Goal: Navigation & Orientation: Find specific page/section

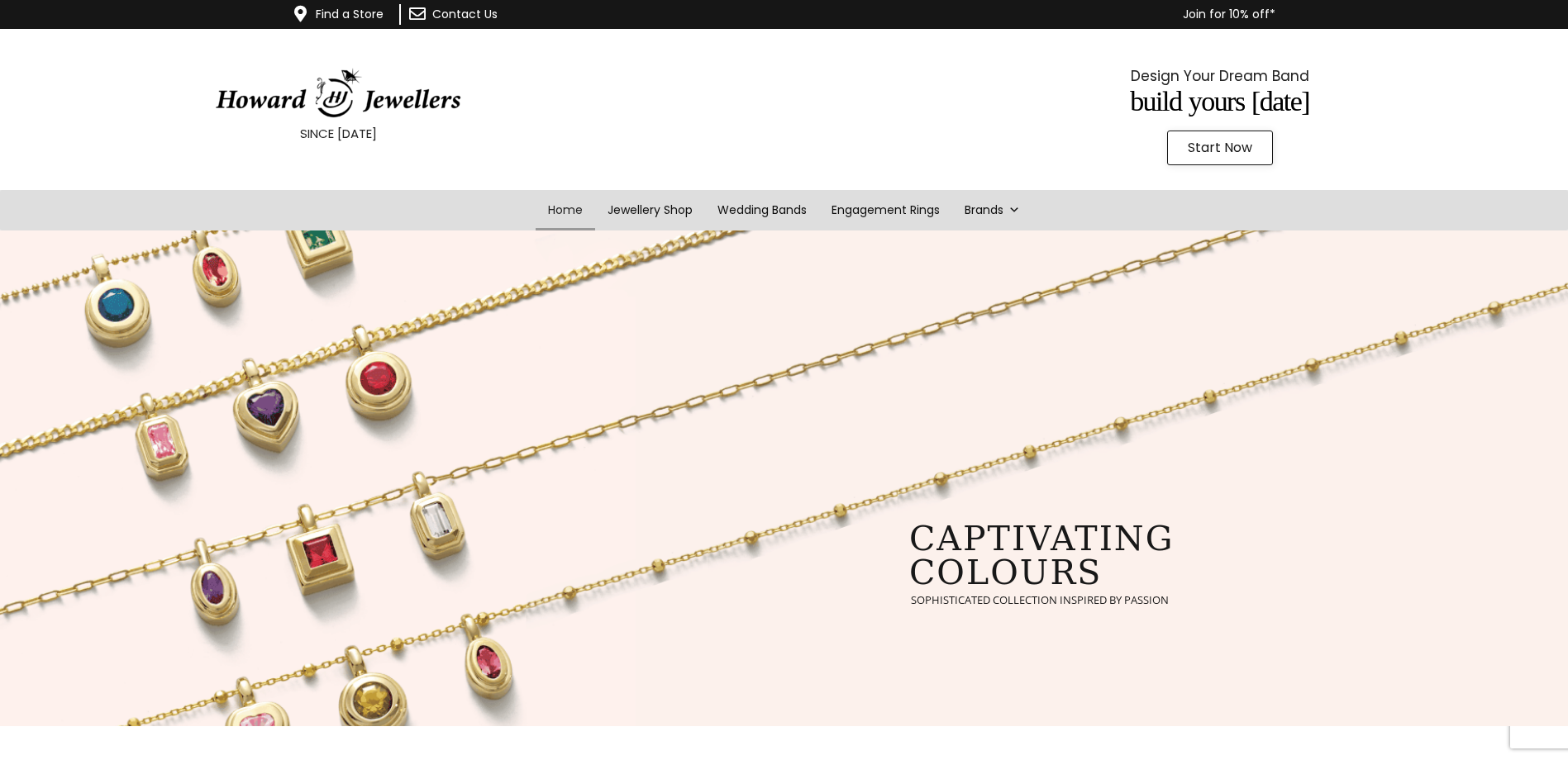
click at [472, 15] on link "Contact Us" at bounding box center [465, 14] width 65 height 17
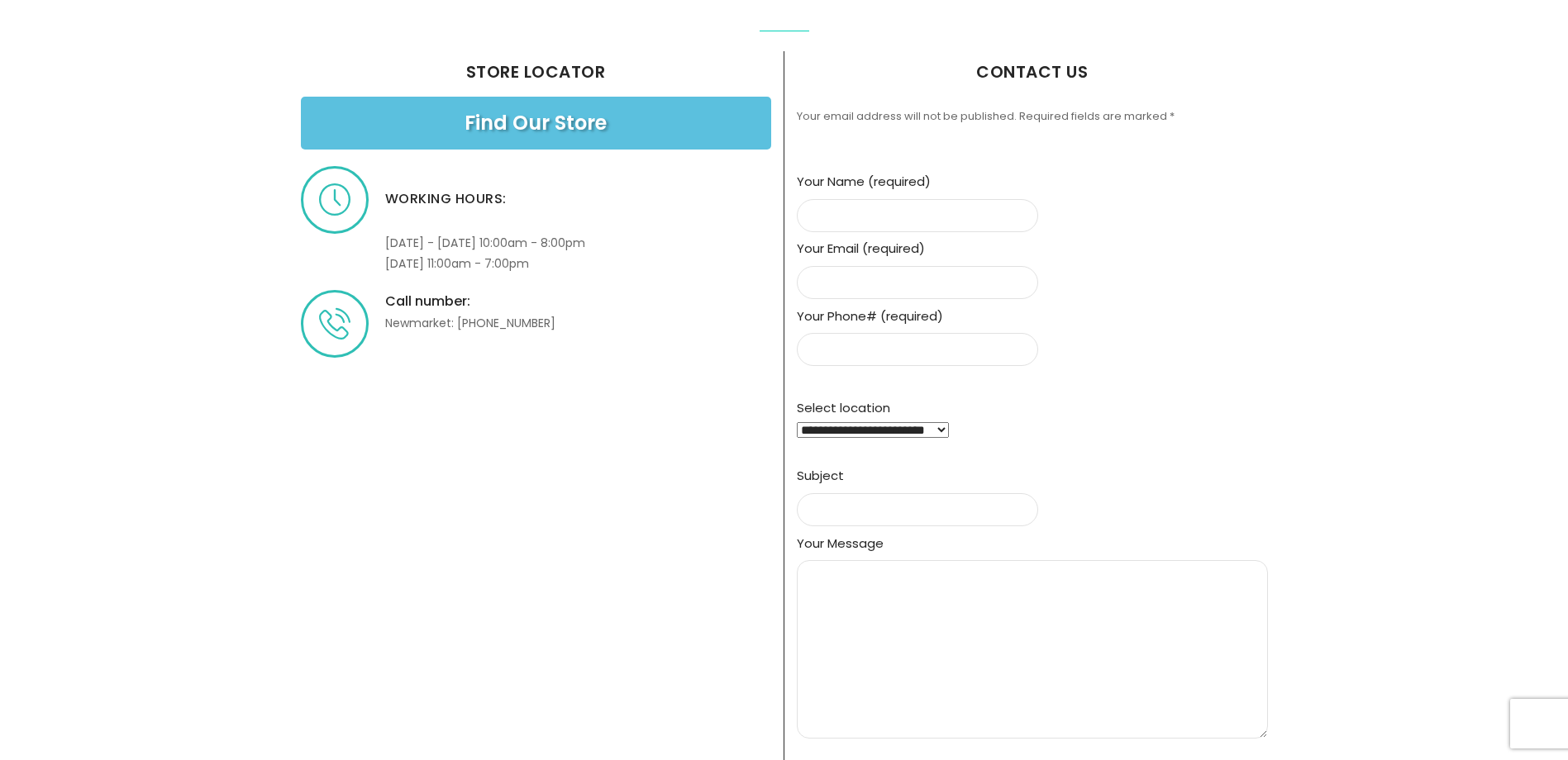
scroll to position [496, 0]
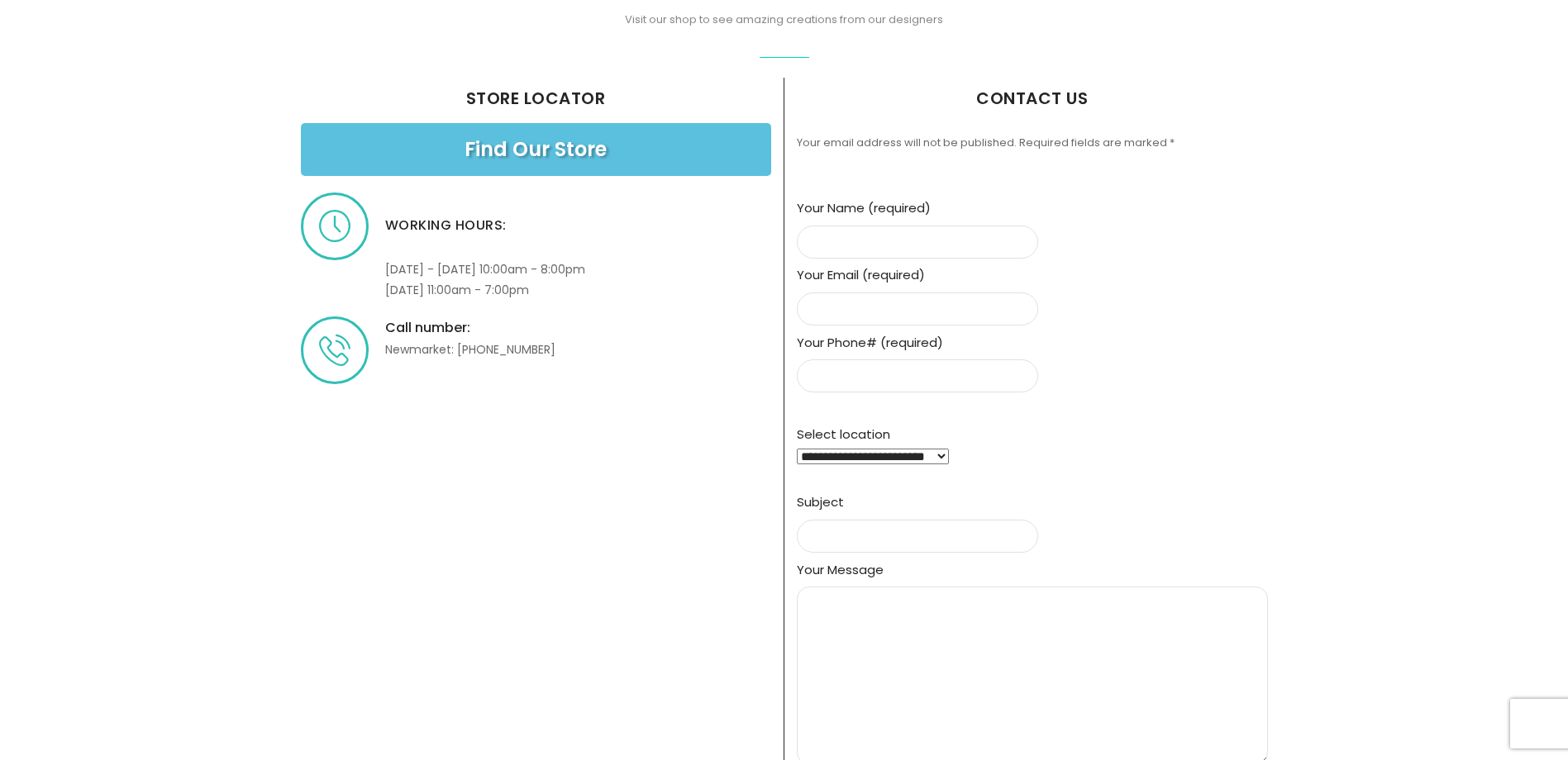
click at [541, 144] on span "Find Our Store" at bounding box center [536, 149] width 143 height 20
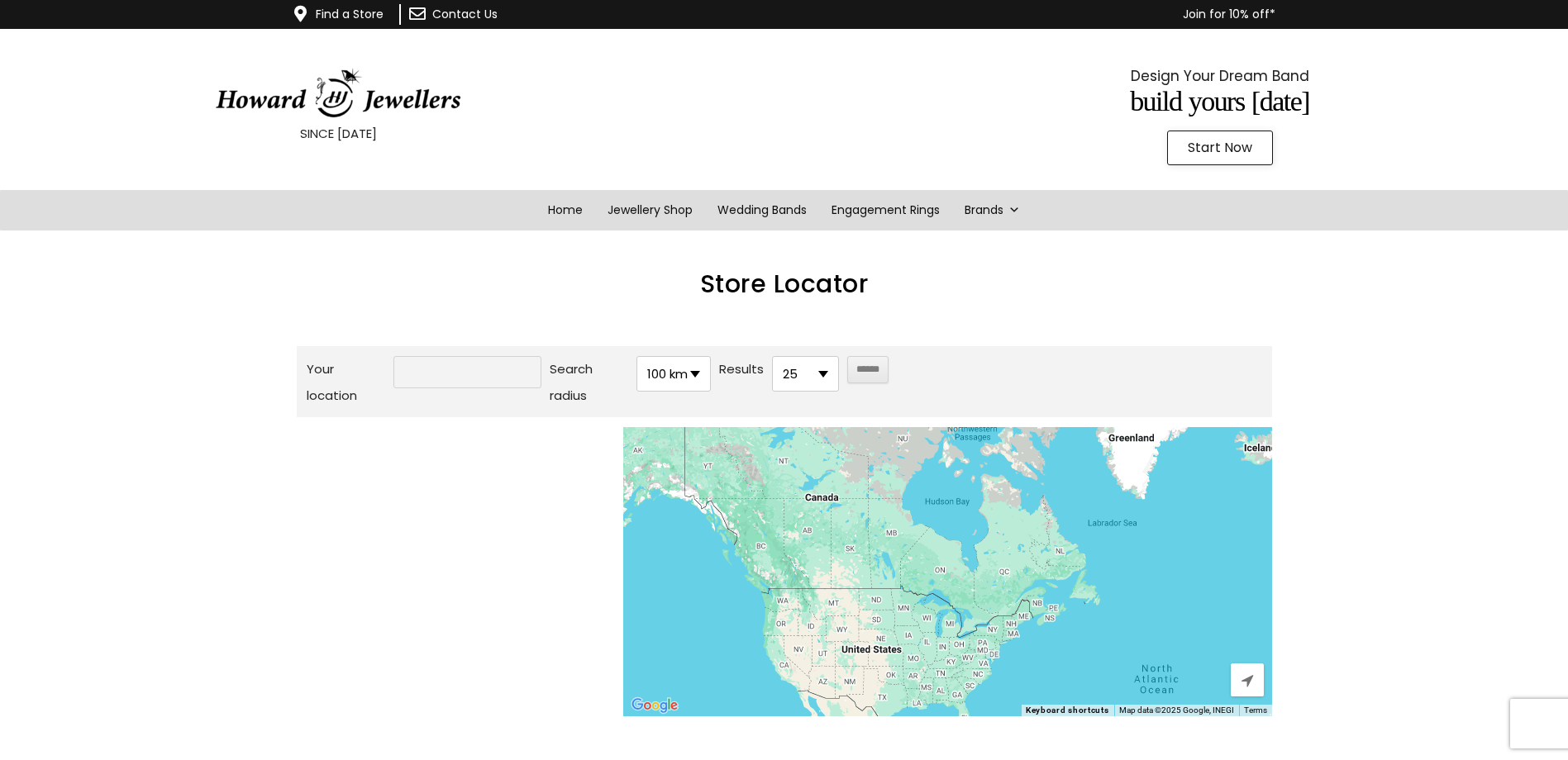
click at [466, 377] on input "Your location" at bounding box center [466, 372] width 147 height 33
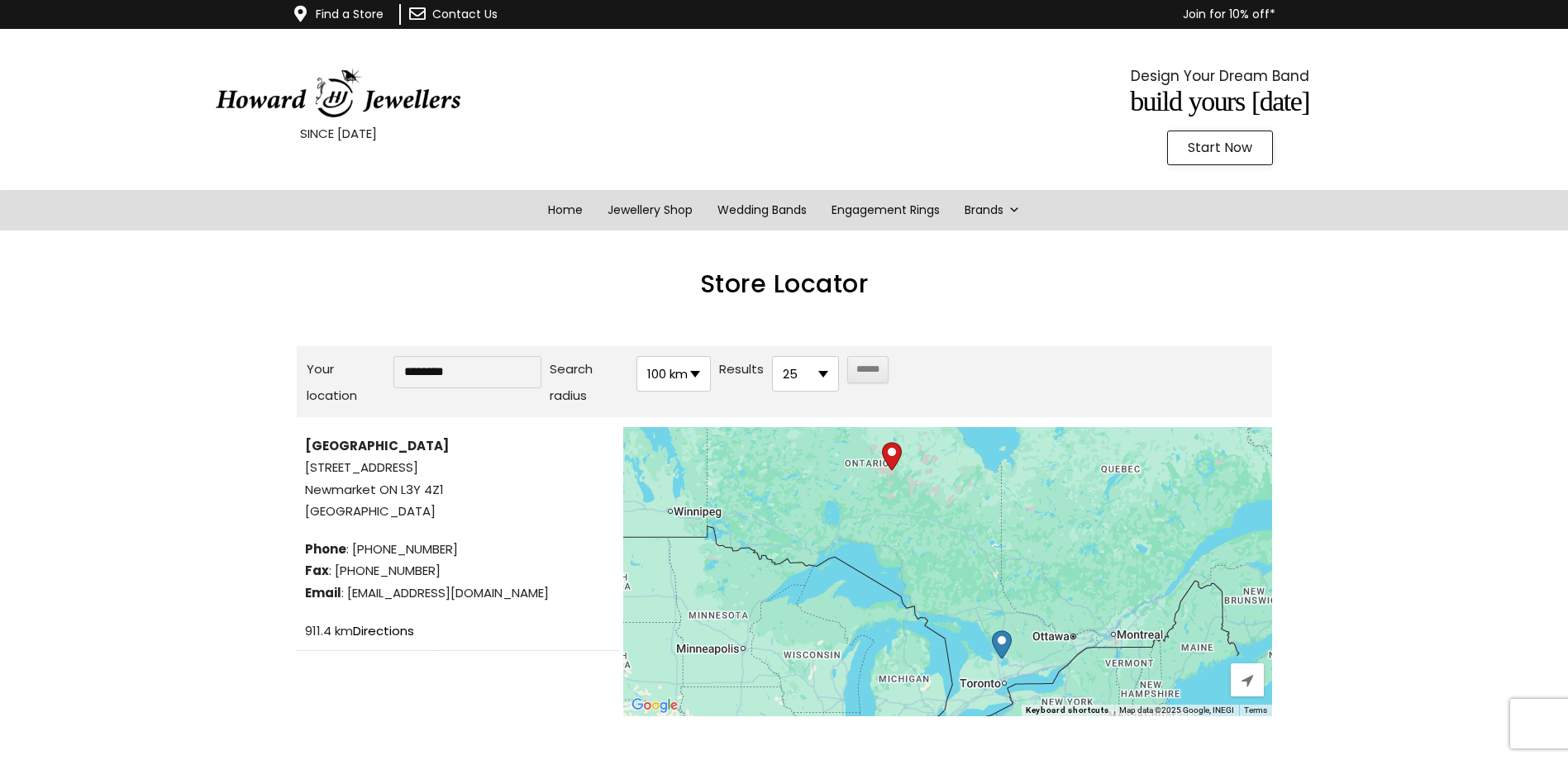
type input "********"
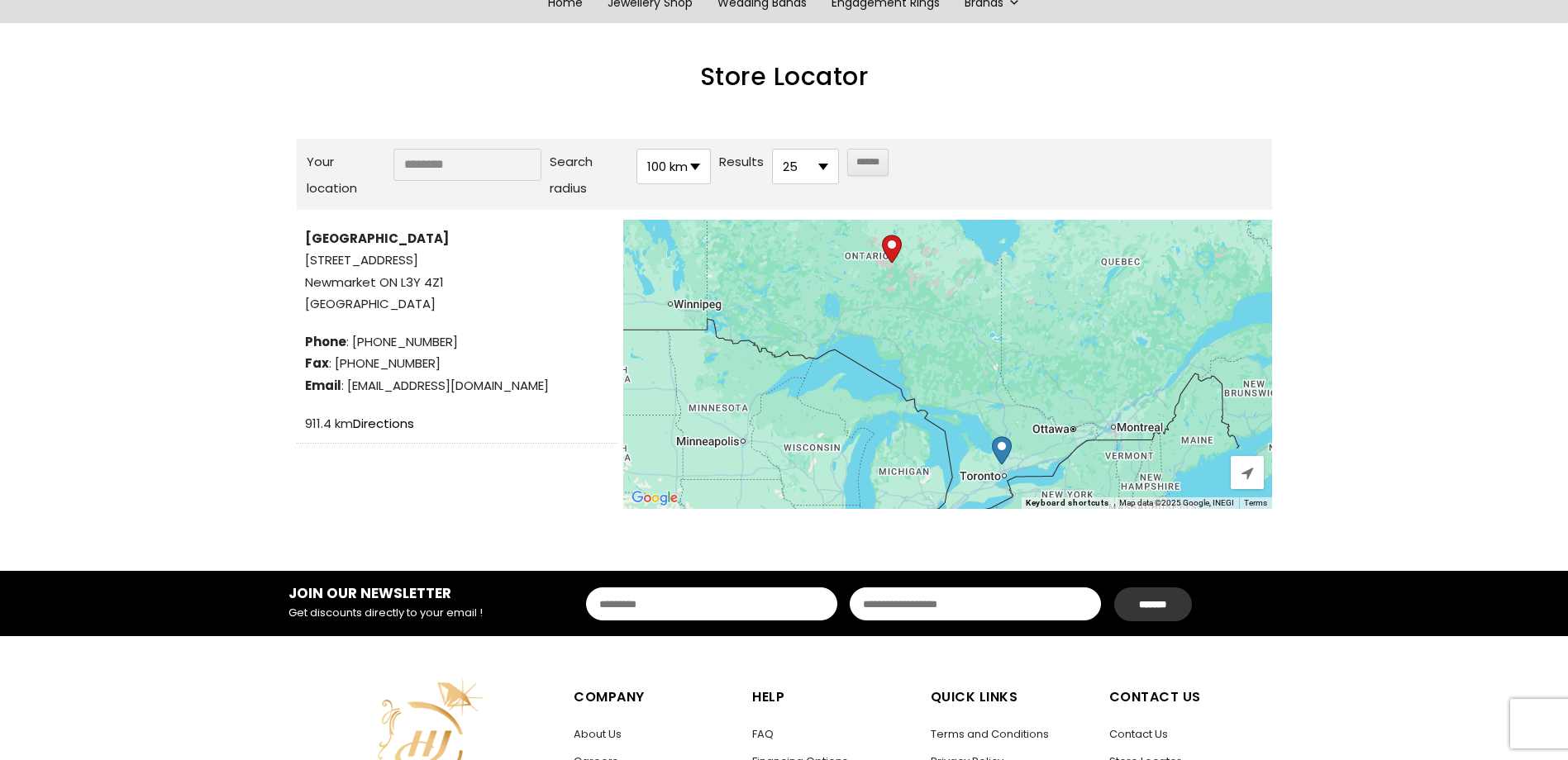
scroll to position [413, 0]
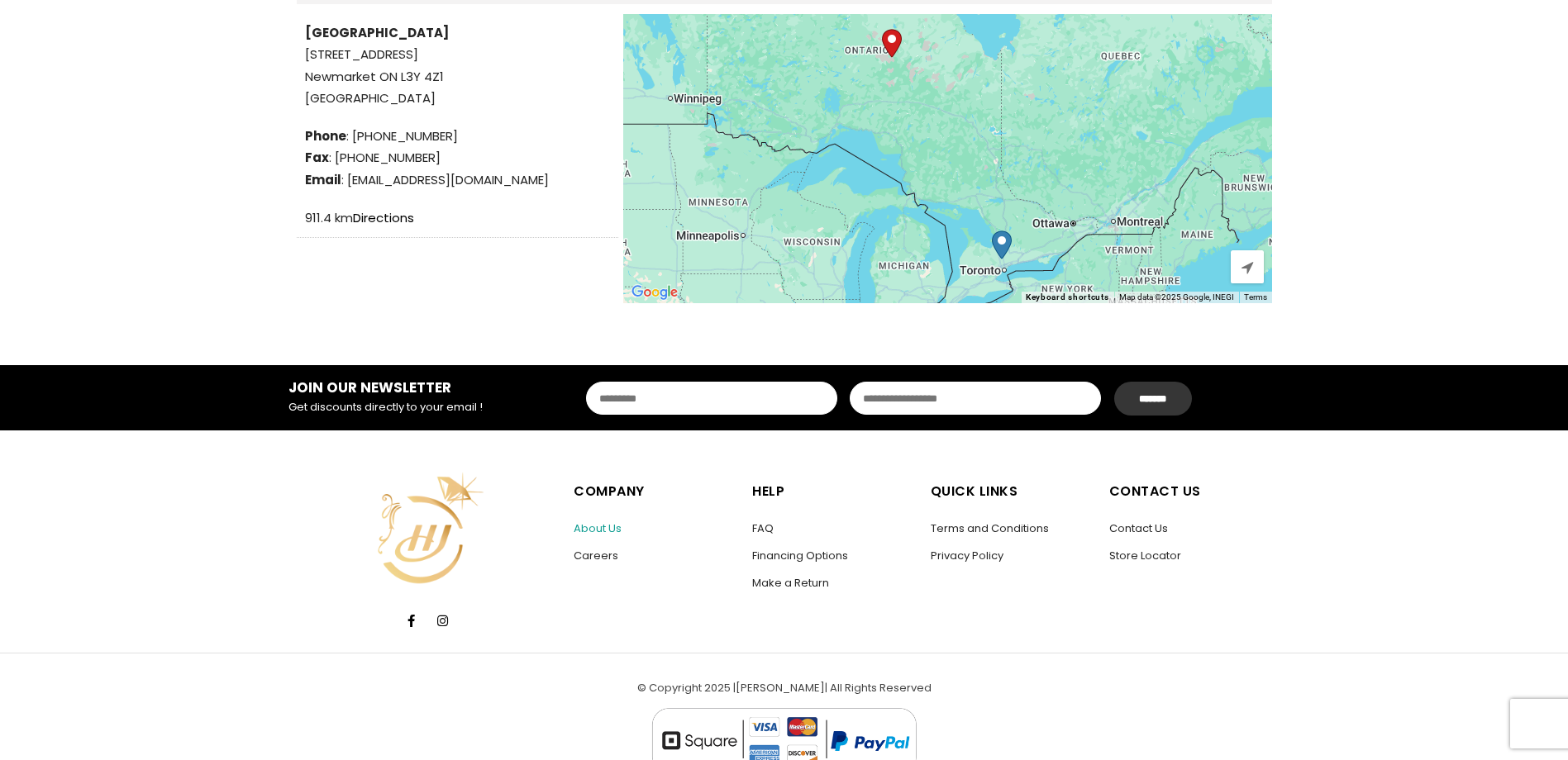
click at [601, 523] on link "About Us" at bounding box center [597, 528] width 48 height 16
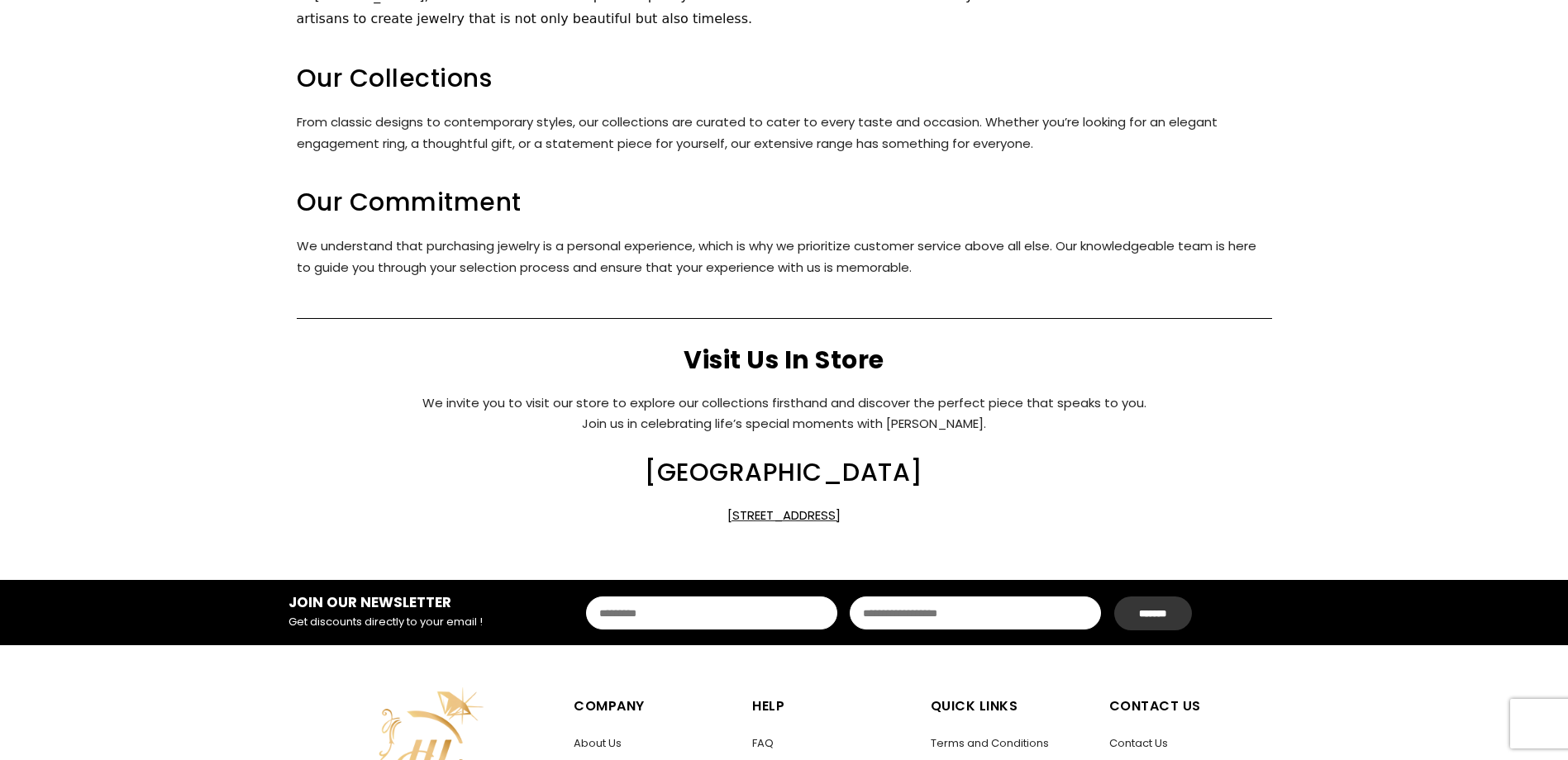
scroll to position [743, 0]
